Goal: Task Accomplishment & Management: Manage account settings

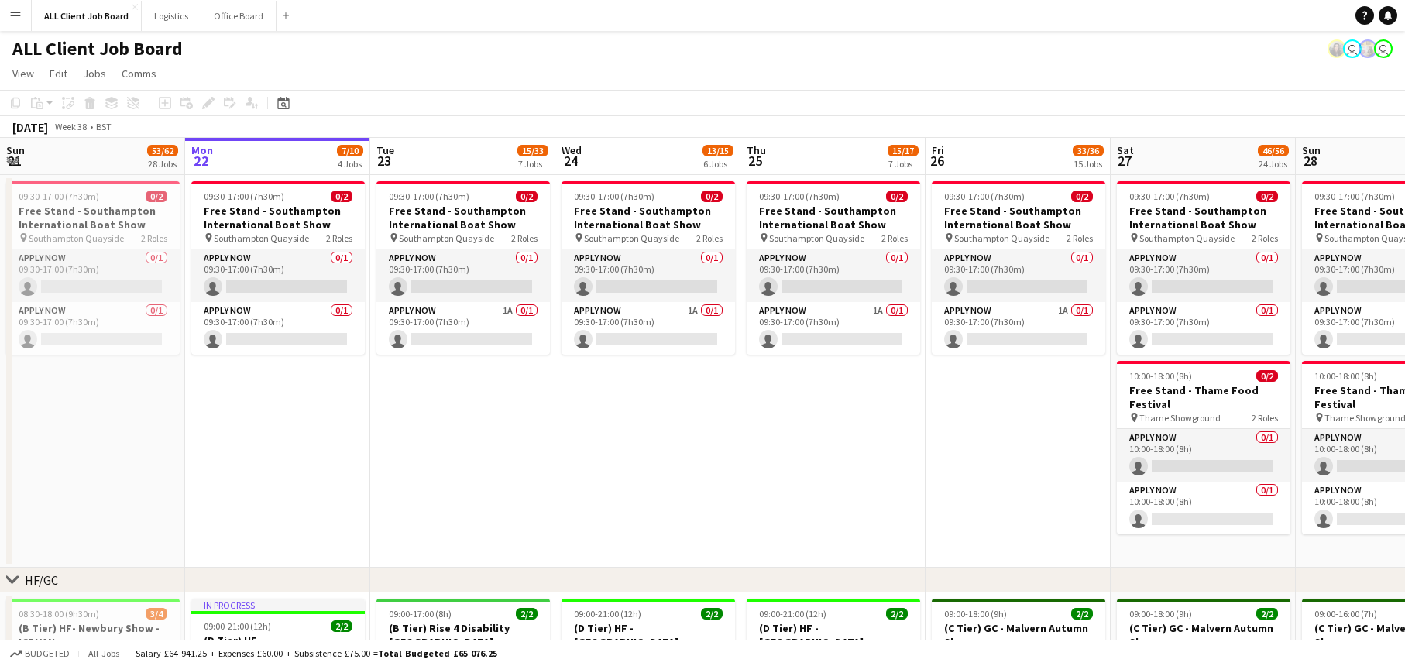
click at [16, 18] on app-icon "Menu" at bounding box center [15, 15] width 12 height 12
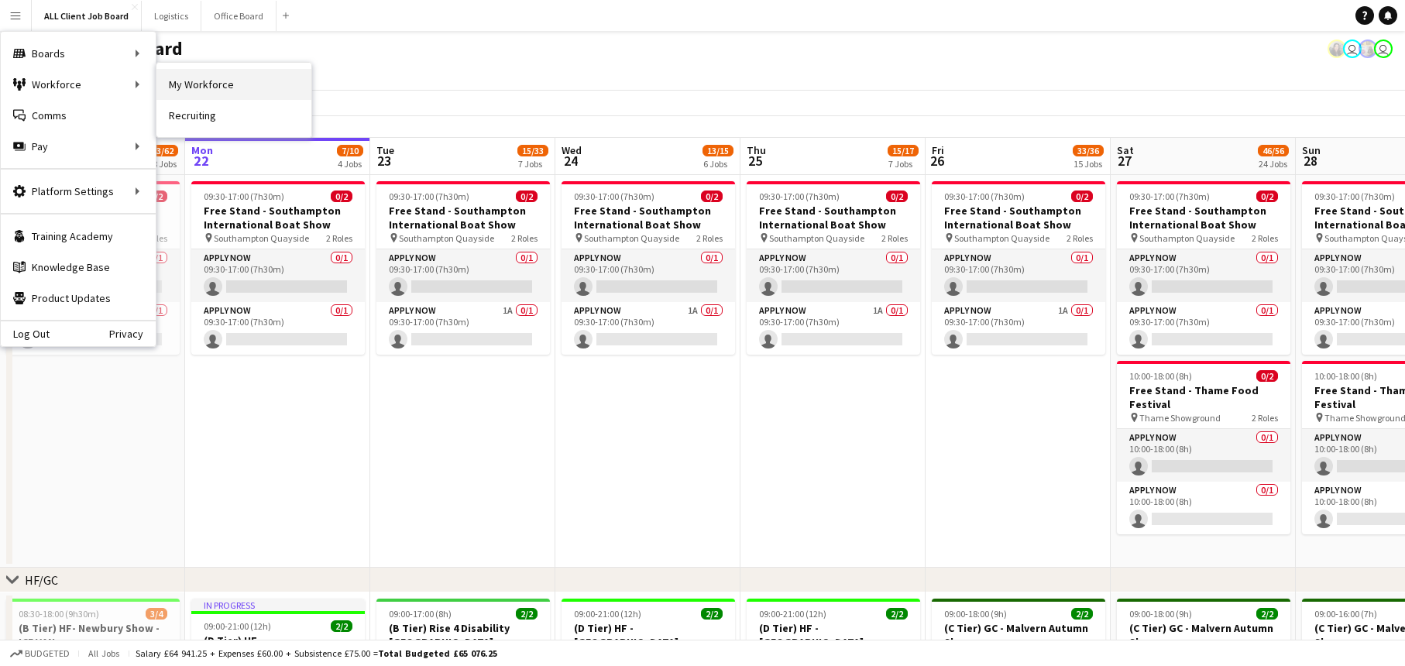
click at [170, 91] on link "My Workforce" at bounding box center [233, 84] width 155 height 31
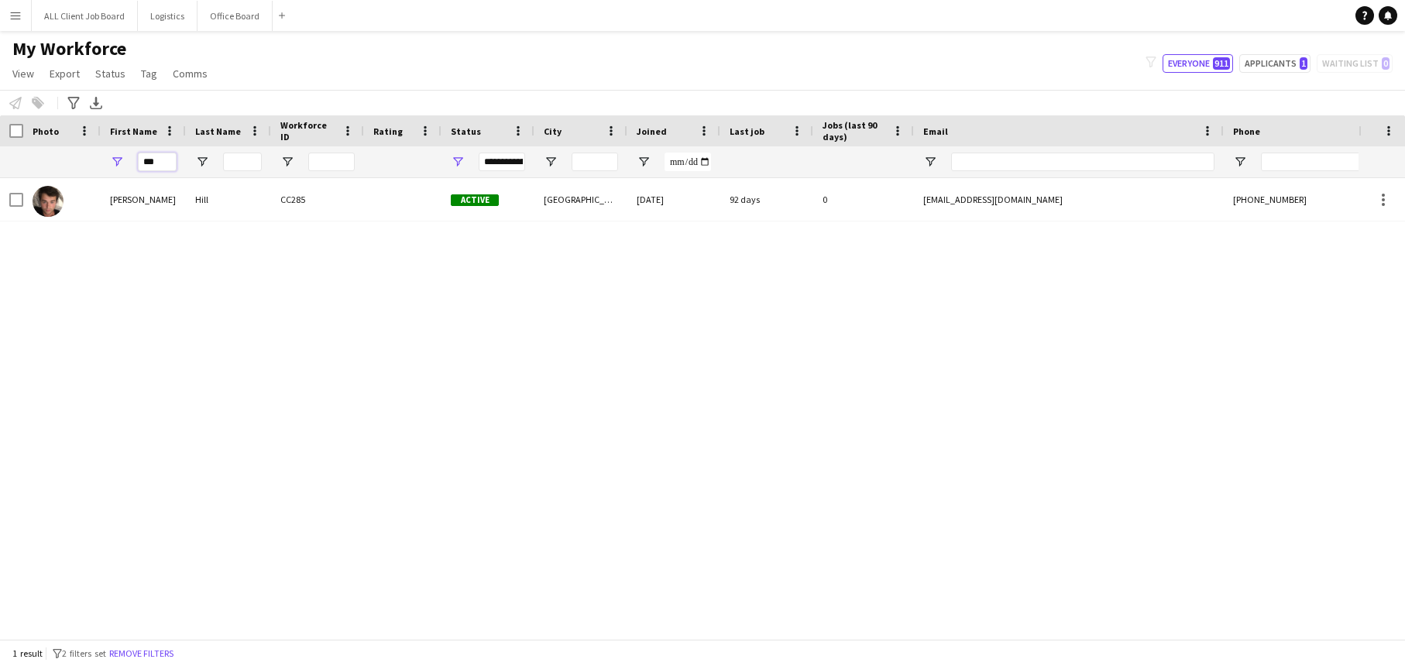
drag, startPoint x: 165, startPoint y: 165, endPoint x: 97, endPoint y: 166, distance: 68.2
click at [97, 165] on div "***" at bounding box center [839, 161] width 1679 height 31
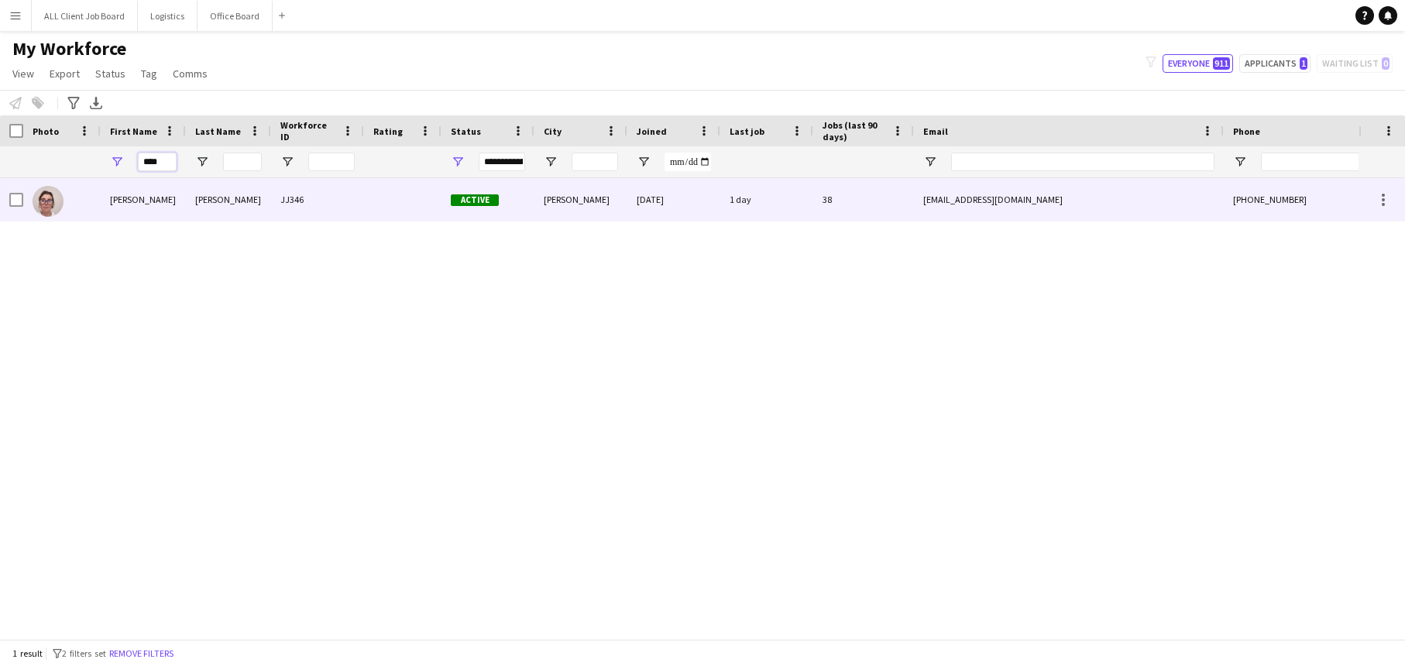
type input "****"
click at [193, 207] on div "[PERSON_NAME]" at bounding box center [228, 199] width 85 height 43
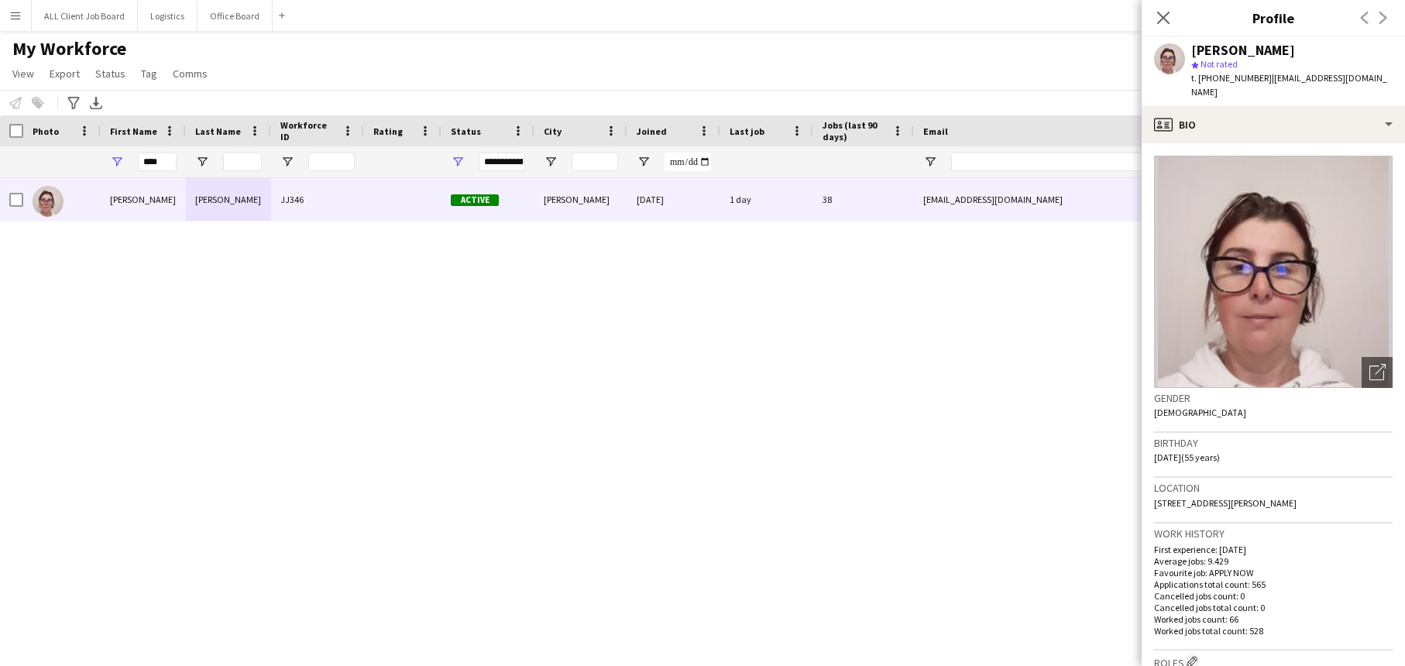
drag, startPoint x: 1390, startPoint y: 81, endPoint x: 1268, endPoint y: 82, distance: 122.4
click at [1268, 82] on div "[PERSON_NAME] star Not rated t. [PHONE_NUMBER] | [EMAIL_ADDRESS][DOMAIN_NAME]" at bounding box center [1273, 71] width 263 height 69
copy span "[EMAIL_ADDRESS][DOMAIN_NAME]"
click at [100, 21] on button "ALL Client Job Board Close" at bounding box center [85, 16] width 106 height 30
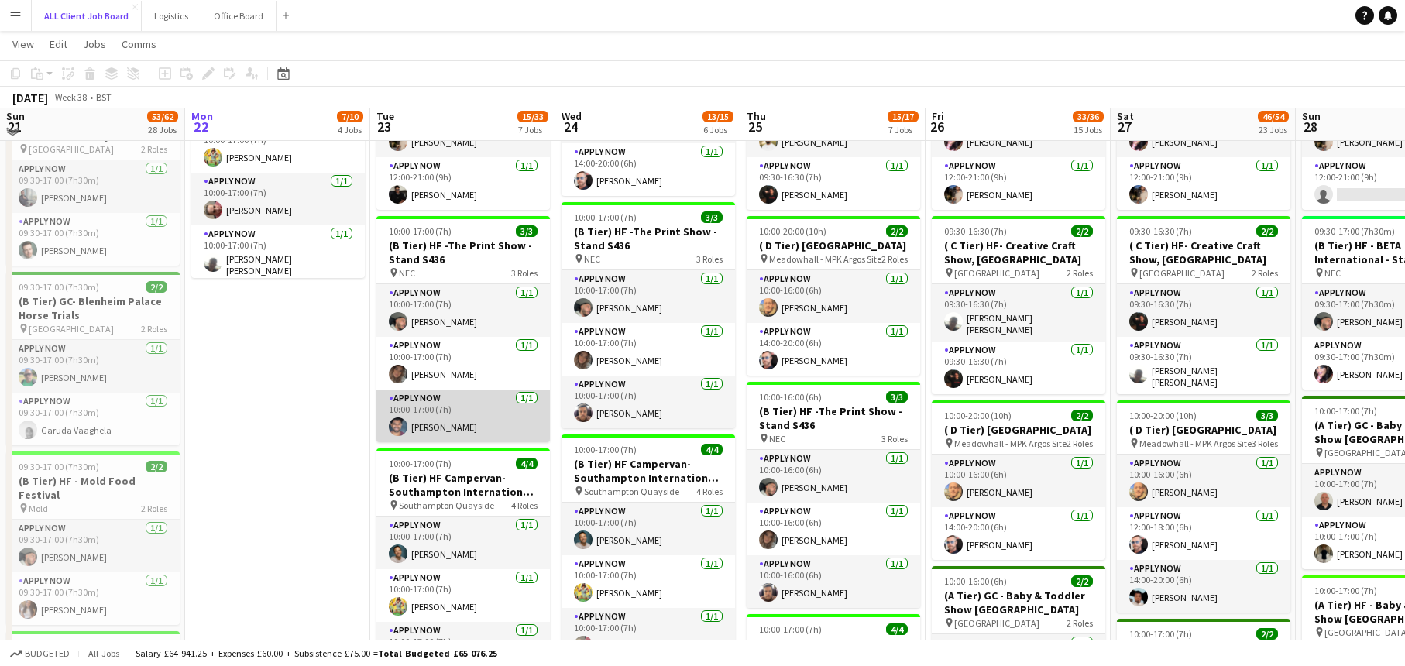
scroll to position [622, 0]
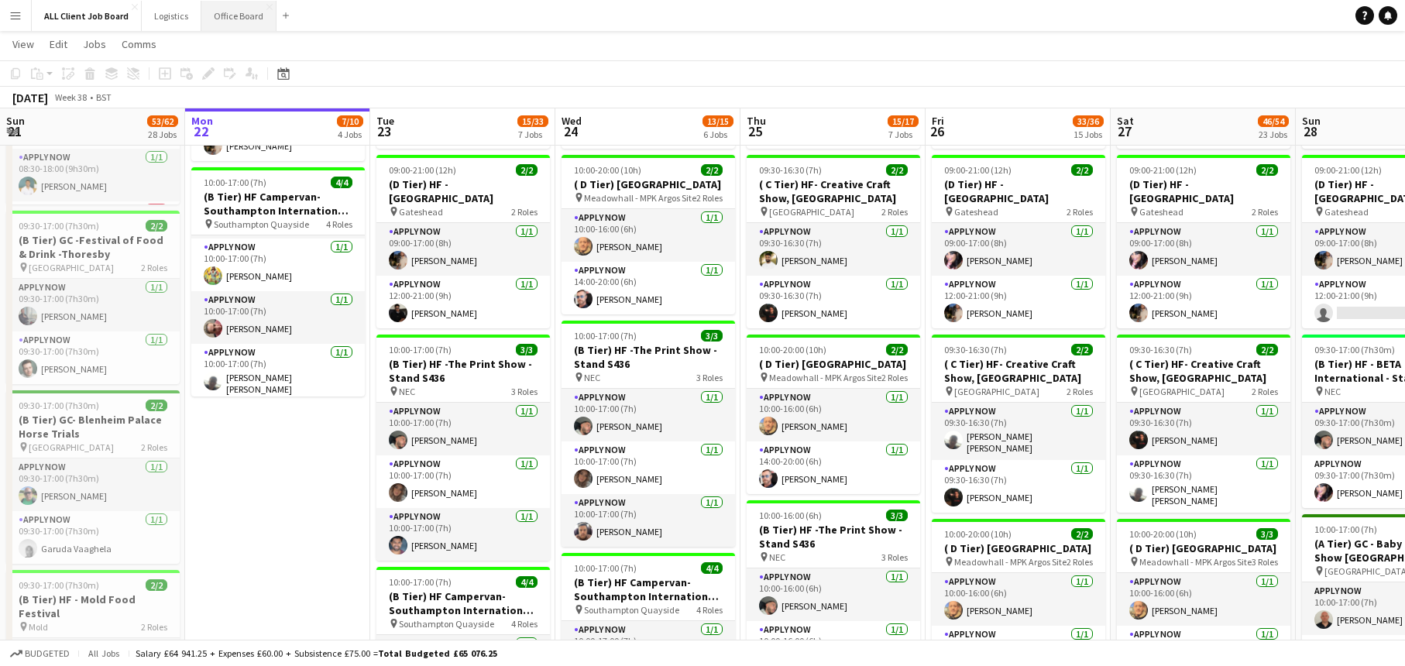
click at [235, 19] on button "Office Board Close" at bounding box center [238, 16] width 75 height 30
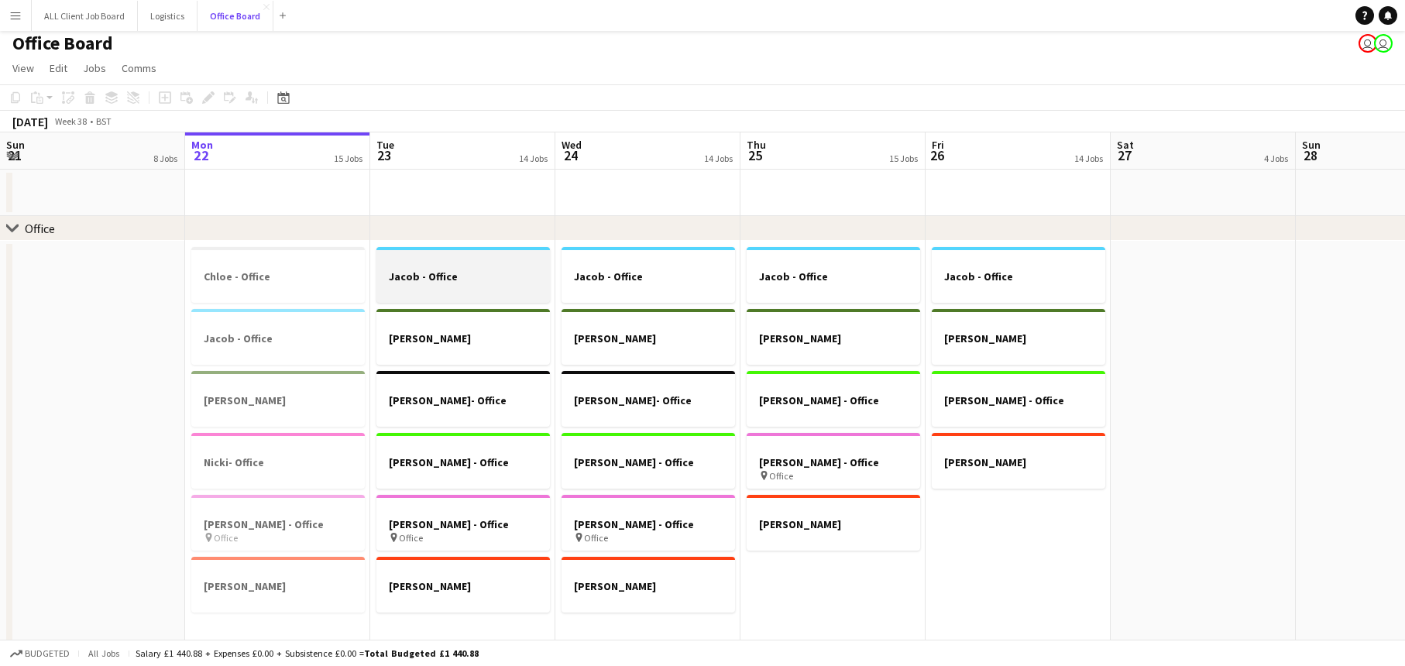
scroll to position [5, 0]
click at [325, 263] on div at bounding box center [277, 263] width 173 height 12
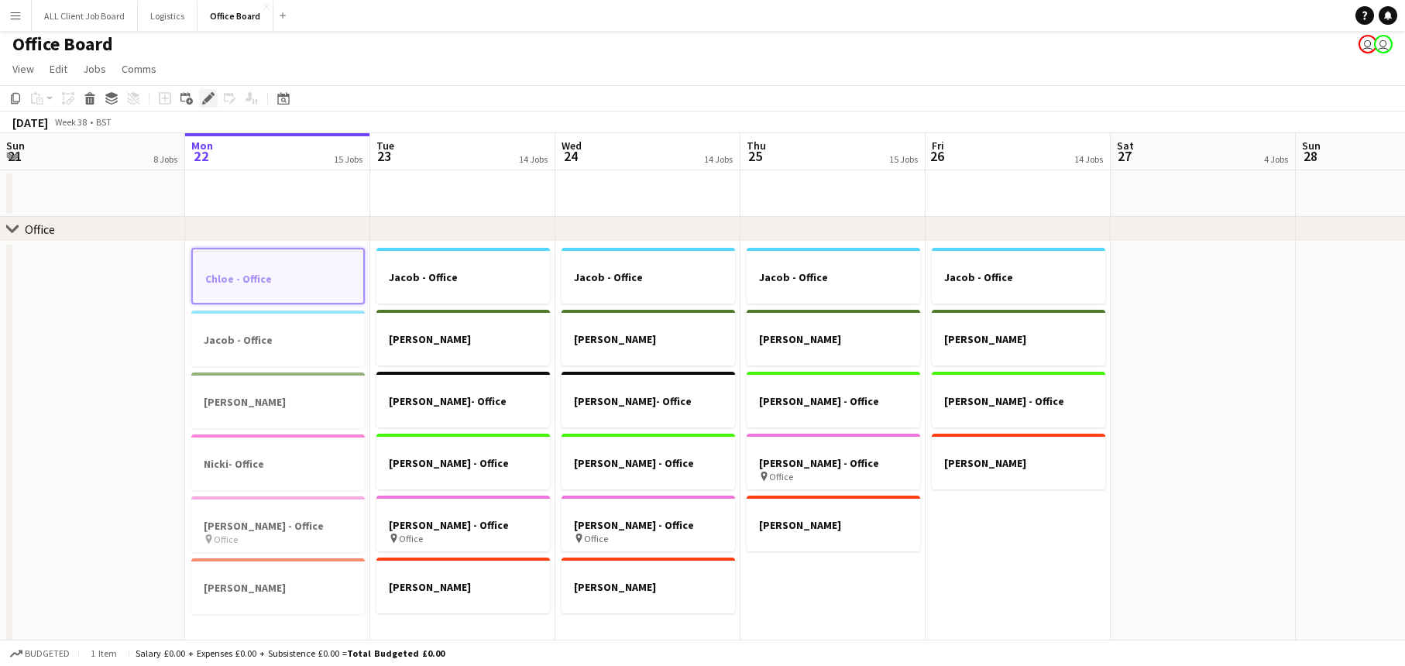
click at [202, 98] on icon "Edit" at bounding box center [208, 98] width 12 height 12
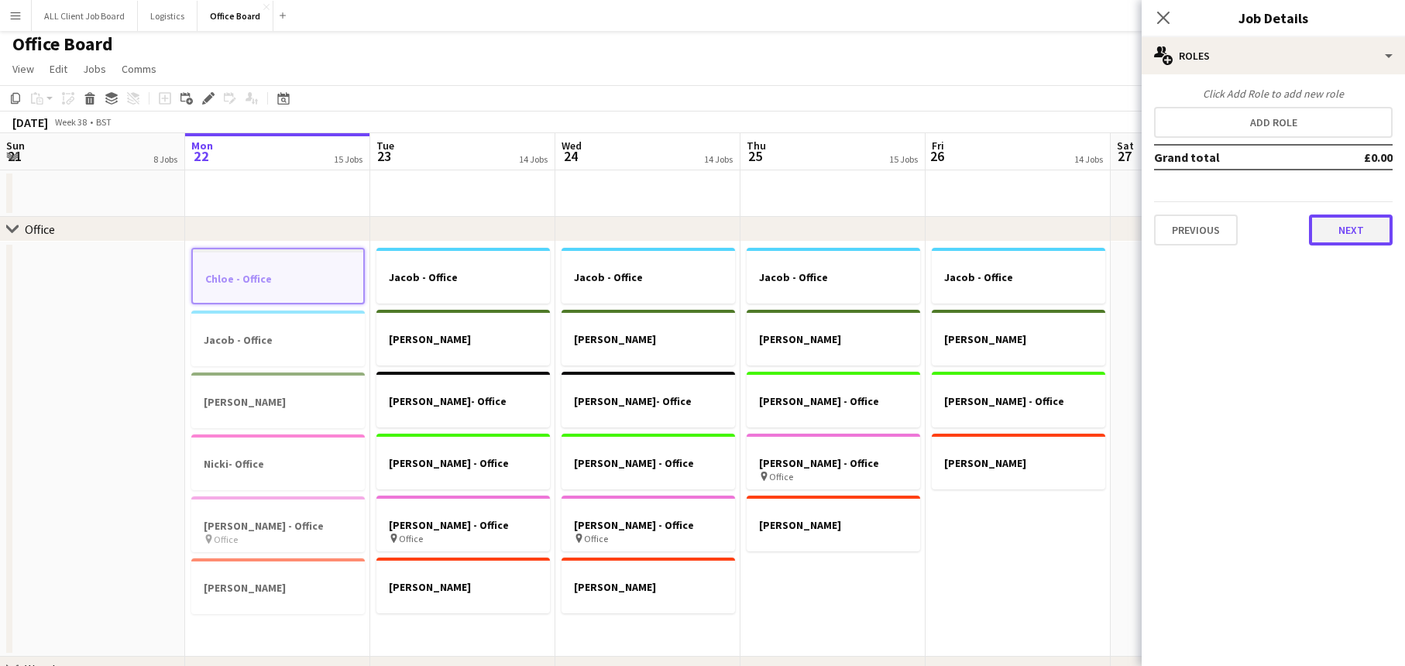
click at [1350, 239] on button "Next" at bounding box center [1351, 230] width 84 height 31
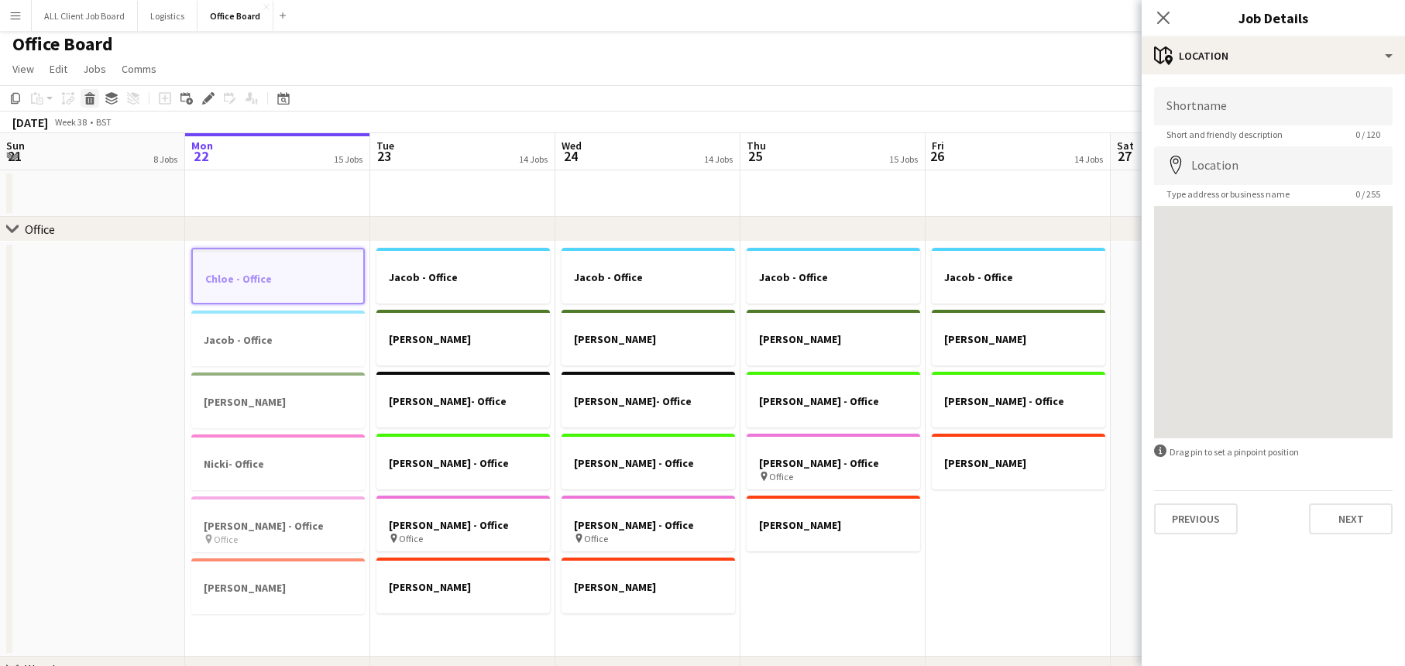
click at [97, 100] on div "Delete" at bounding box center [90, 98] width 19 height 19
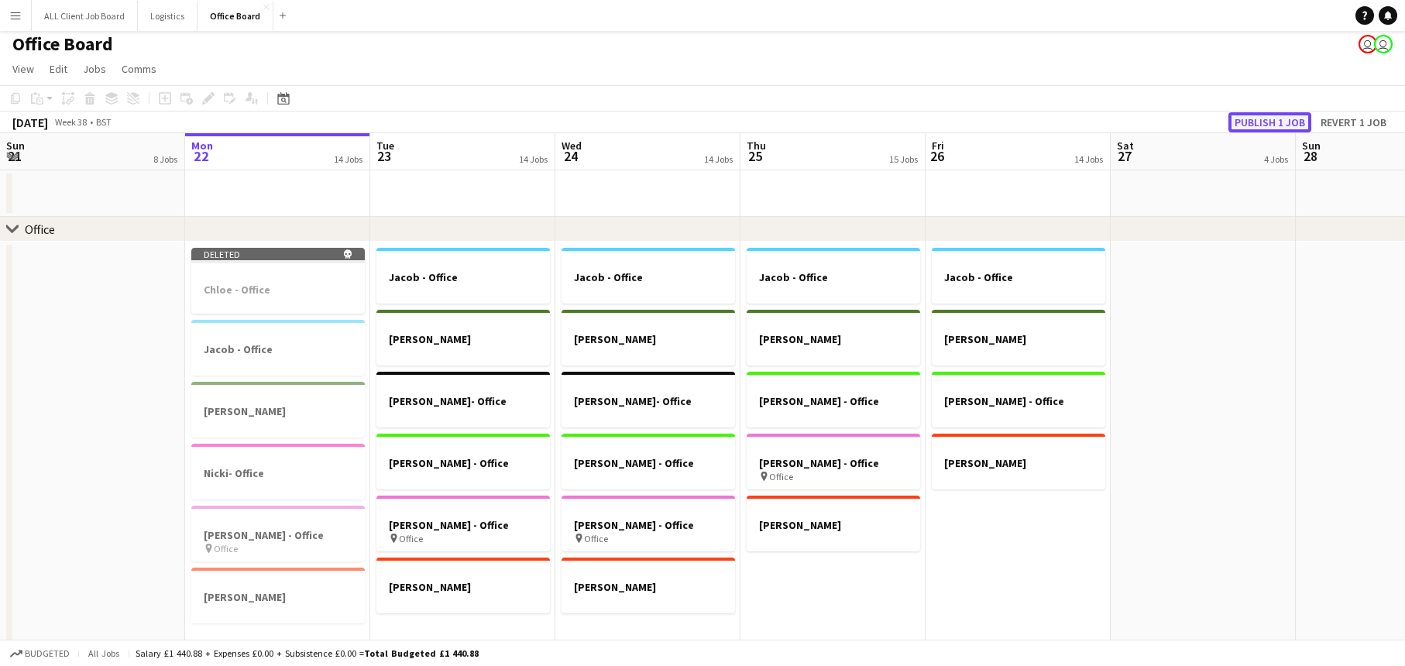
click at [1269, 119] on button "Publish 1 job" at bounding box center [1269, 122] width 83 height 20
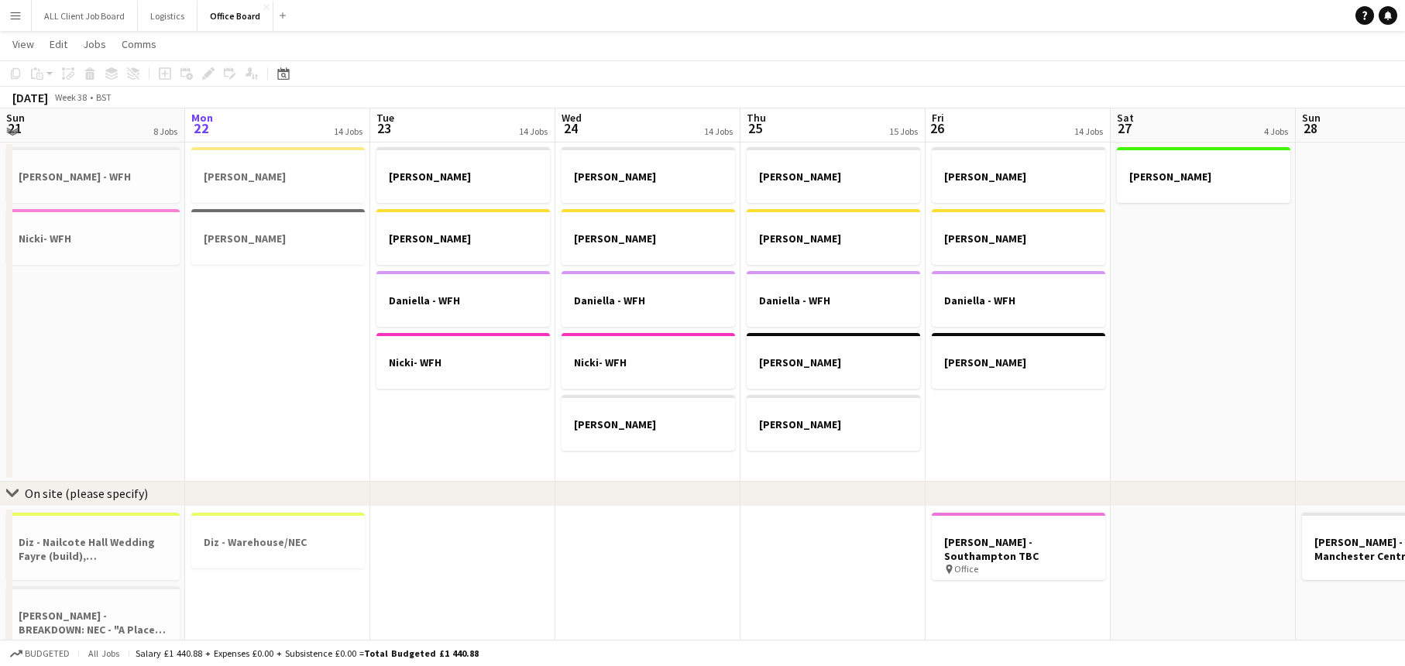
scroll to position [722, 0]
